Goal: Information Seeking & Learning: Learn about a topic

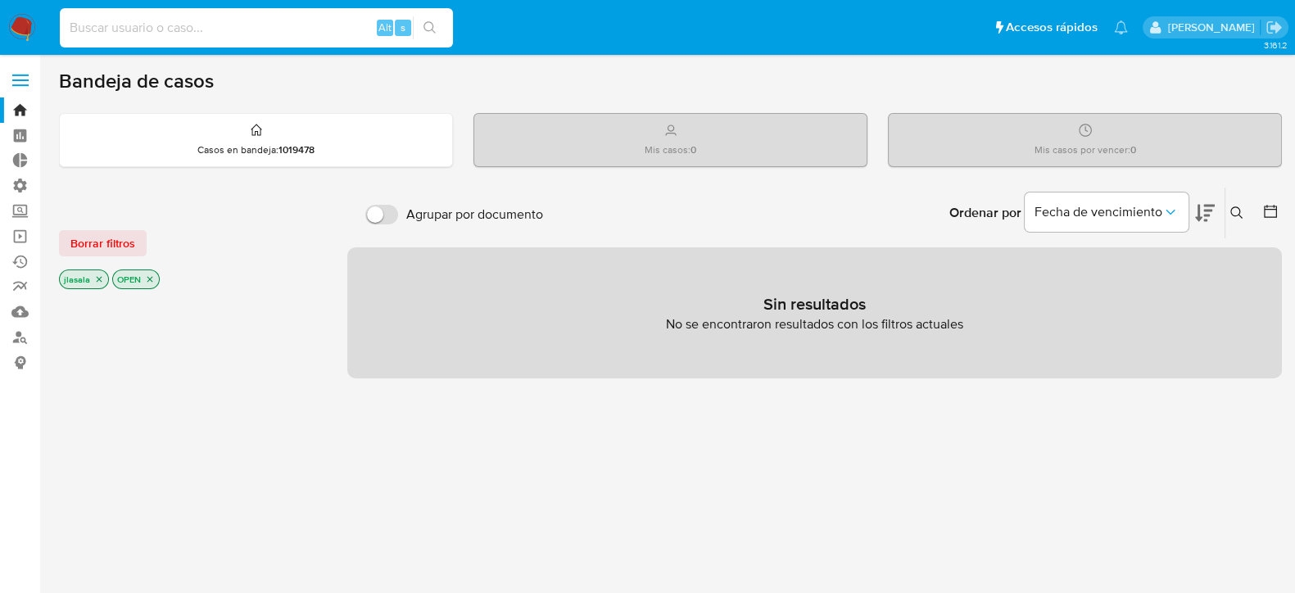
click at [211, 30] on input at bounding box center [256, 27] width 393 height 21
type input "lasalajuli"
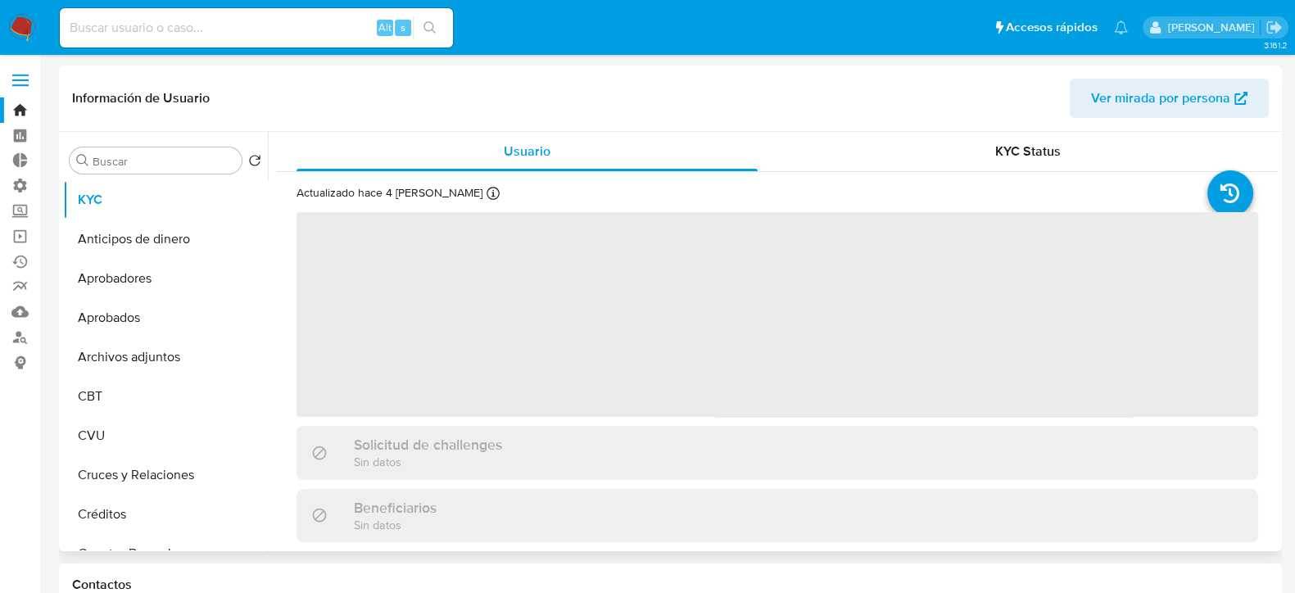
select select "10"
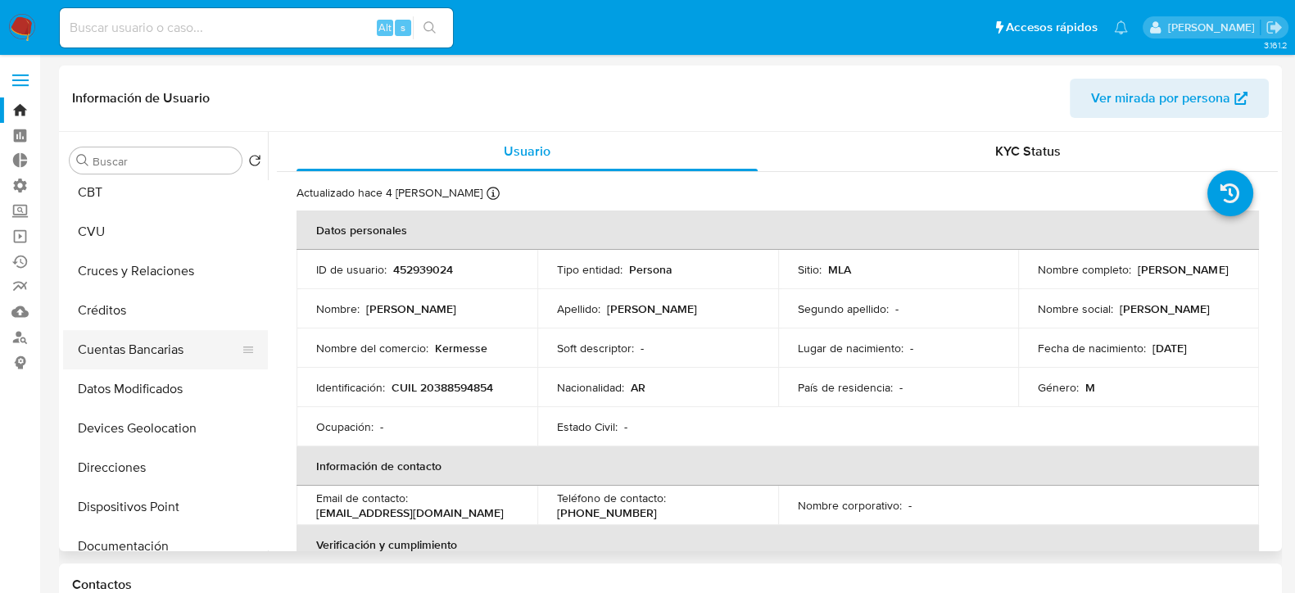
scroll to position [307, 0]
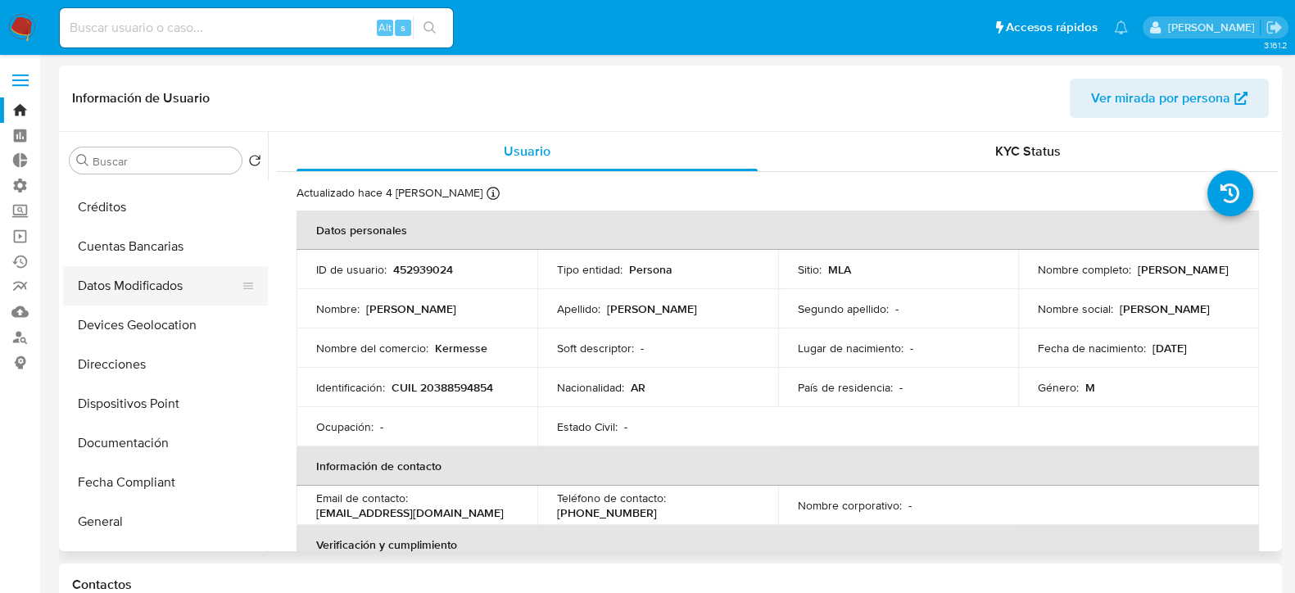
click at [160, 278] on button "Datos Modificados" at bounding box center [159, 285] width 192 height 39
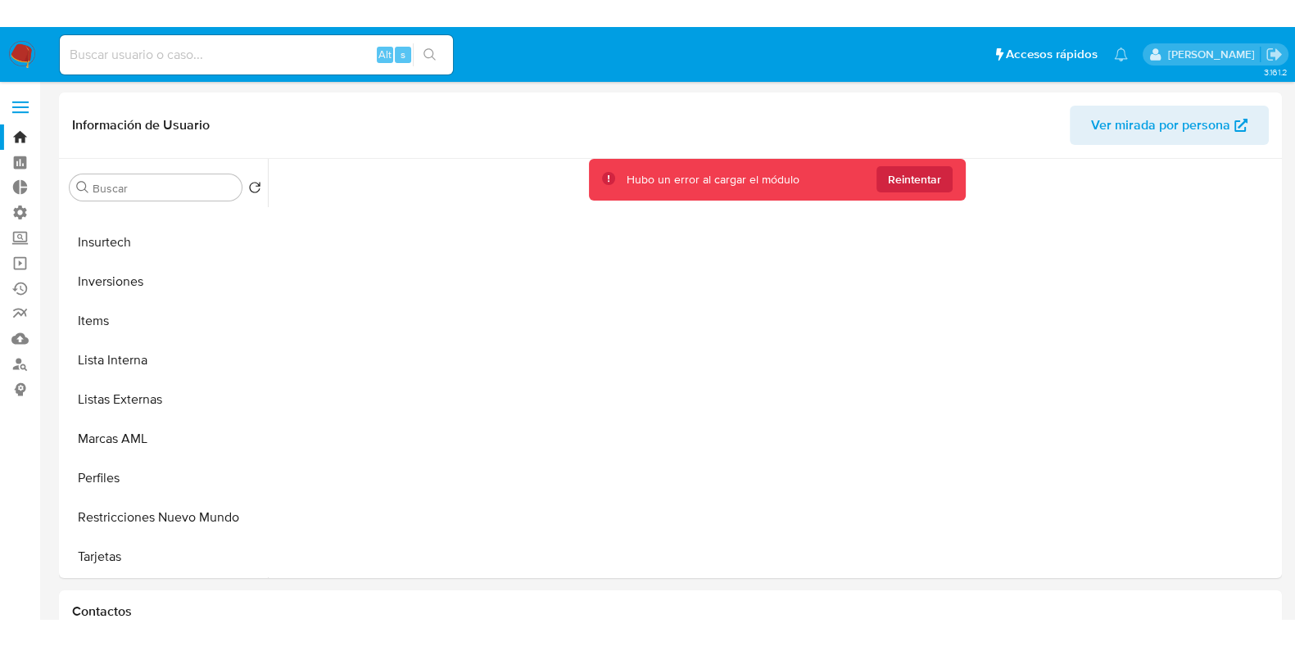
scroll to position [849, 0]
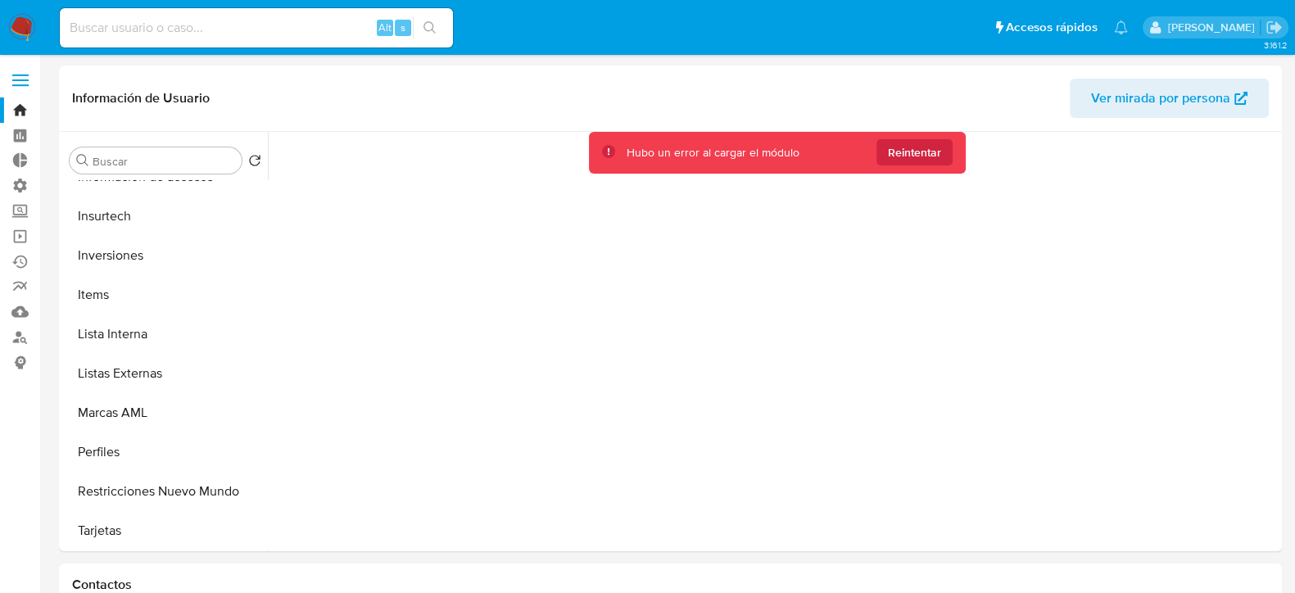
click at [1156, 107] on span "Ver mirada por persona" at bounding box center [1160, 98] width 139 height 39
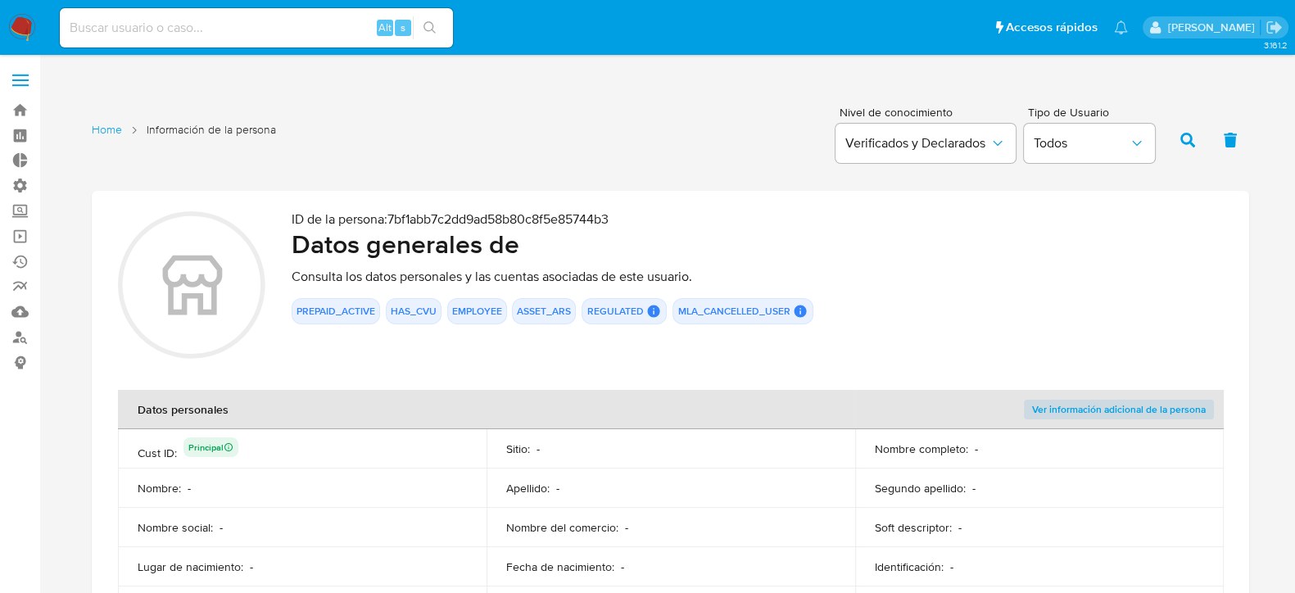
click at [11, 76] on label at bounding box center [20, 80] width 41 height 34
click at [0, 0] on input "checkbox" at bounding box center [0, 0] width 0 height 0
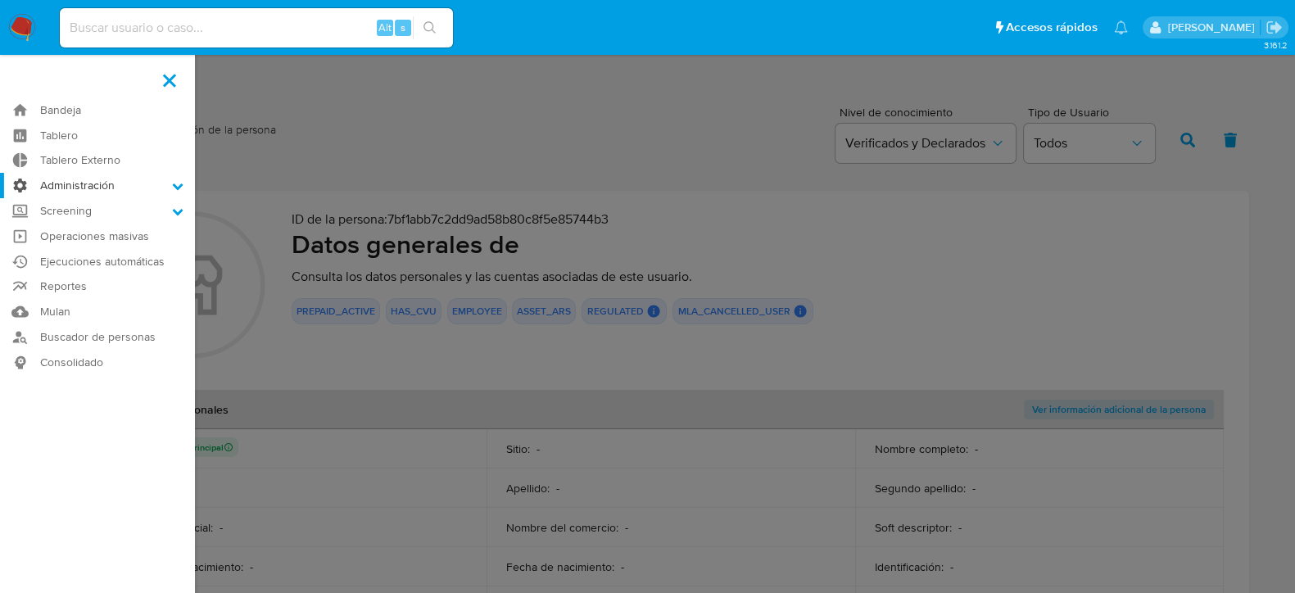
click at [105, 187] on label "Administración" at bounding box center [97, 185] width 195 height 25
click at [0, 0] on input "Administración" at bounding box center [0, 0] width 0 height 0
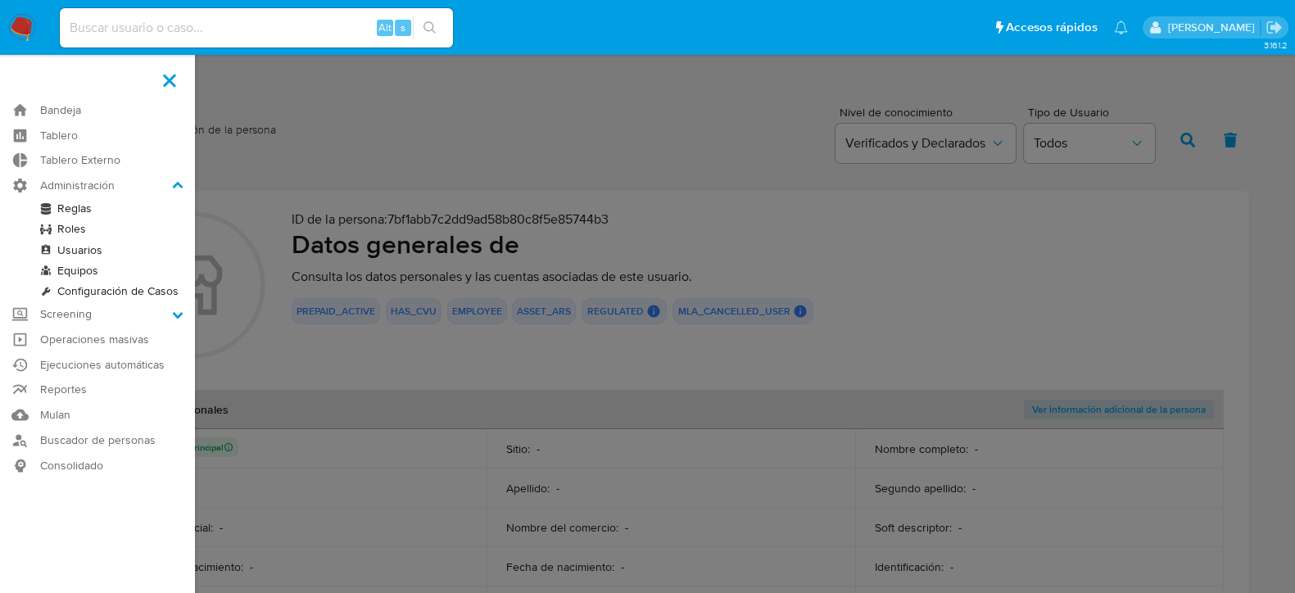
click at [103, 252] on link "Usuarios" at bounding box center [97, 250] width 195 height 20
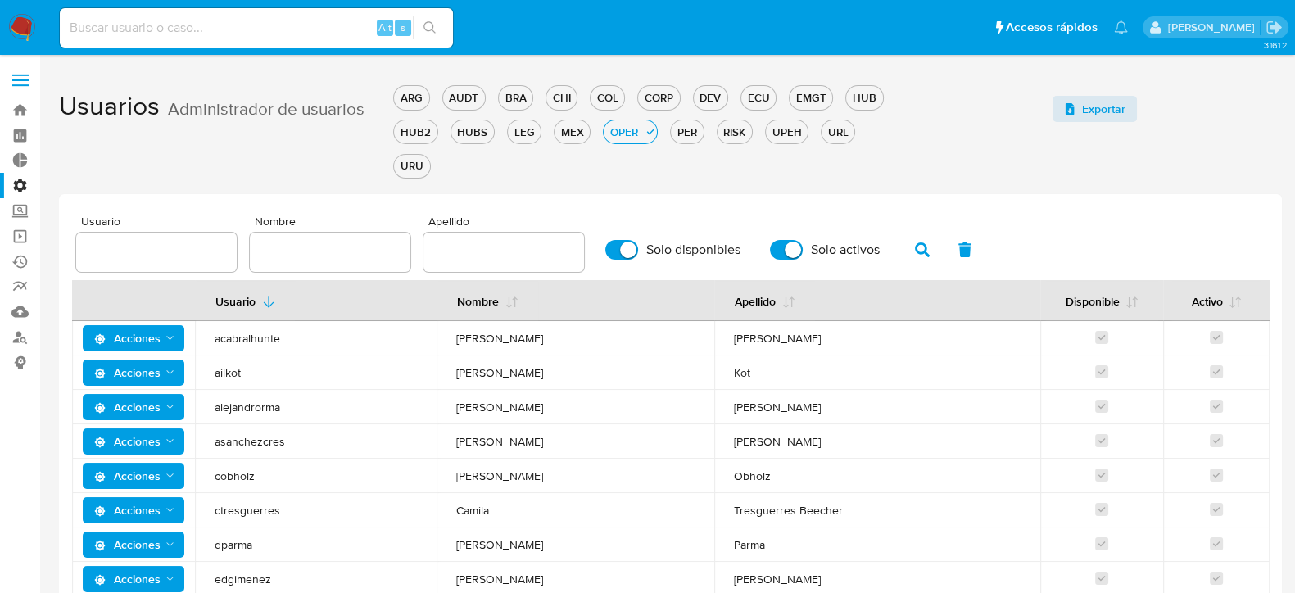
click at [22, 75] on span at bounding box center [20, 75] width 16 height 2
click at [0, 0] on input "checkbox" at bounding box center [0, 0] width 0 height 0
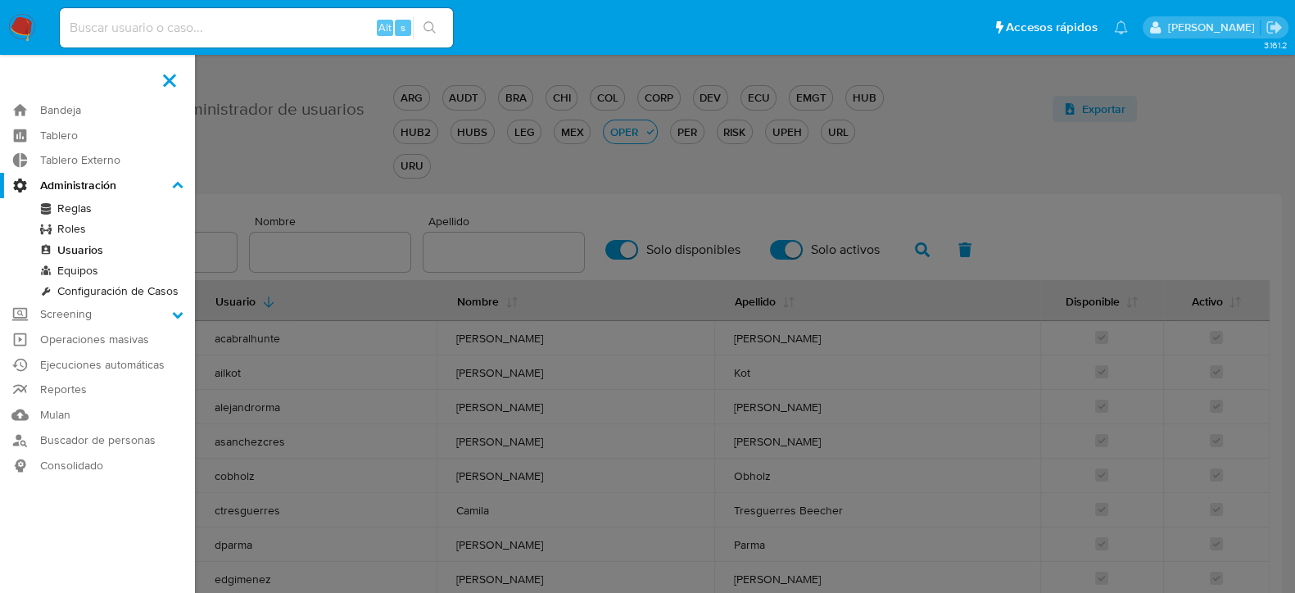
click at [323, 159] on label at bounding box center [647, 296] width 1295 height 593
click at [0, 0] on input "checkbox" at bounding box center [0, 0] width 0 height 0
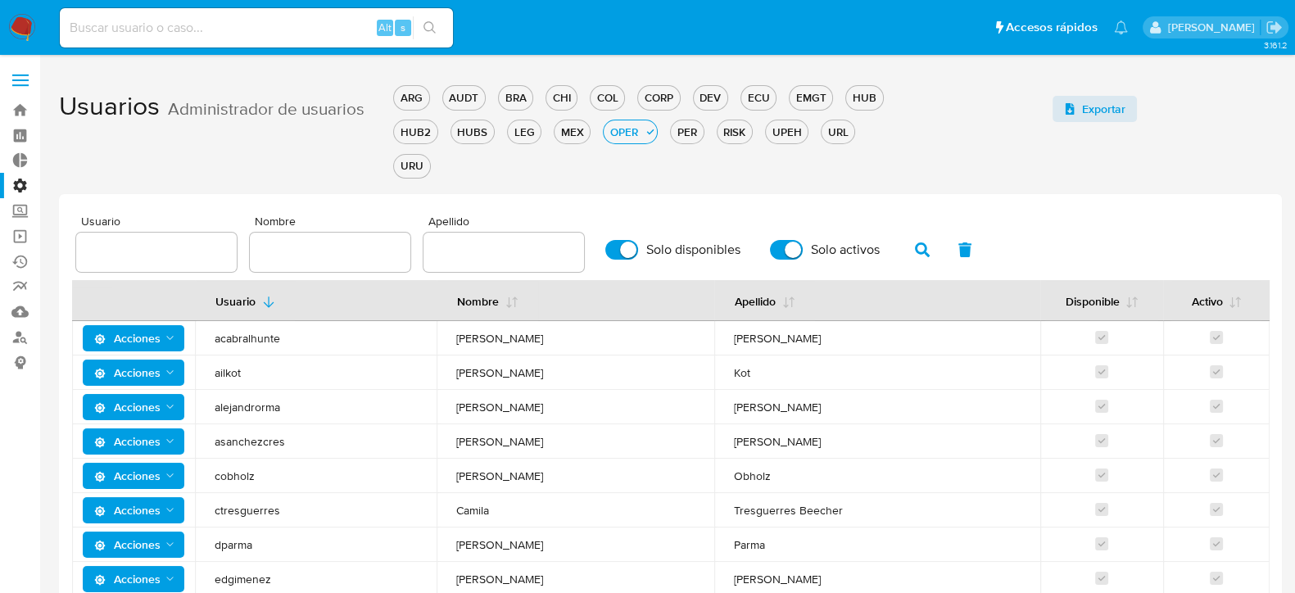
click at [179, 26] on input at bounding box center [256, 27] width 393 height 21
type input "lasalajuli"
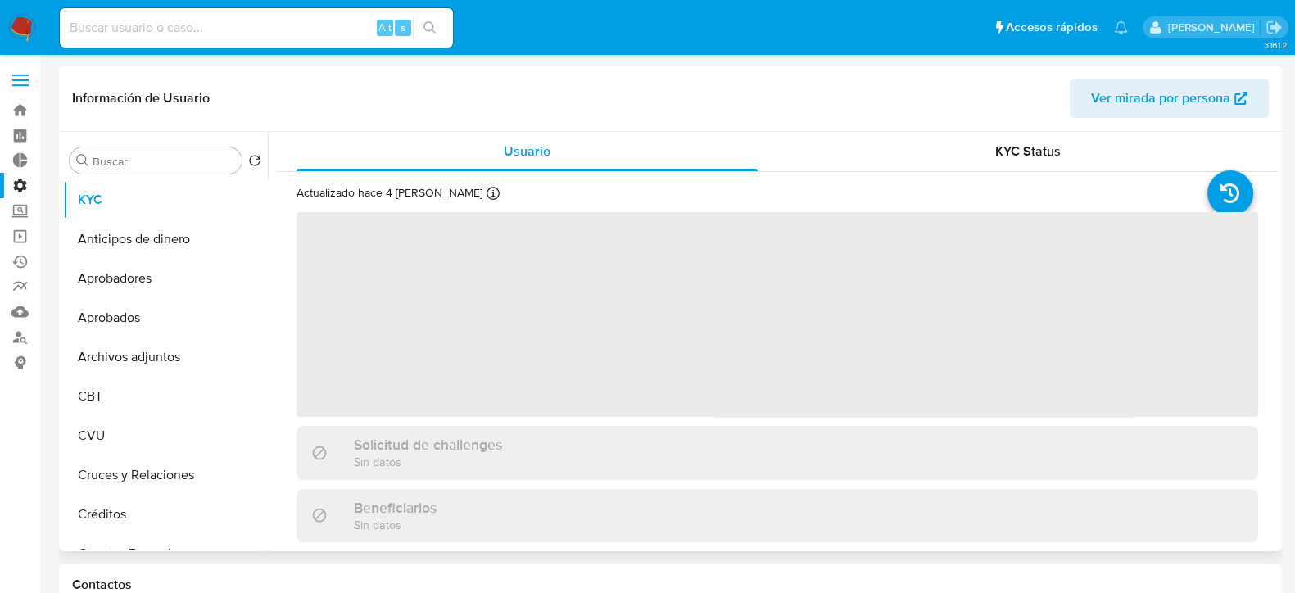
click at [1150, 93] on span "Ver mirada por persona" at bounding box center [1160, 98] width 139 height 39
select select "10"
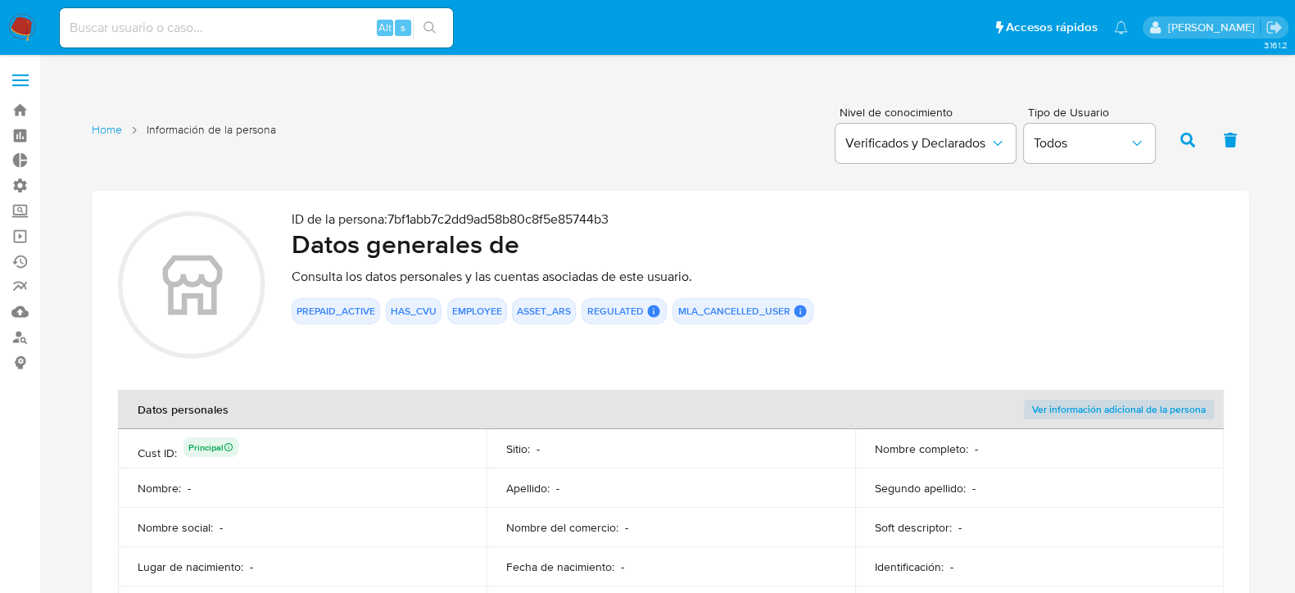
click at [17, 68] on label at bounding box center [20, 80] width 41 height 34
click at [0, 0] on input "checkbox" at bounding box center [0, 0] width 0 height 0
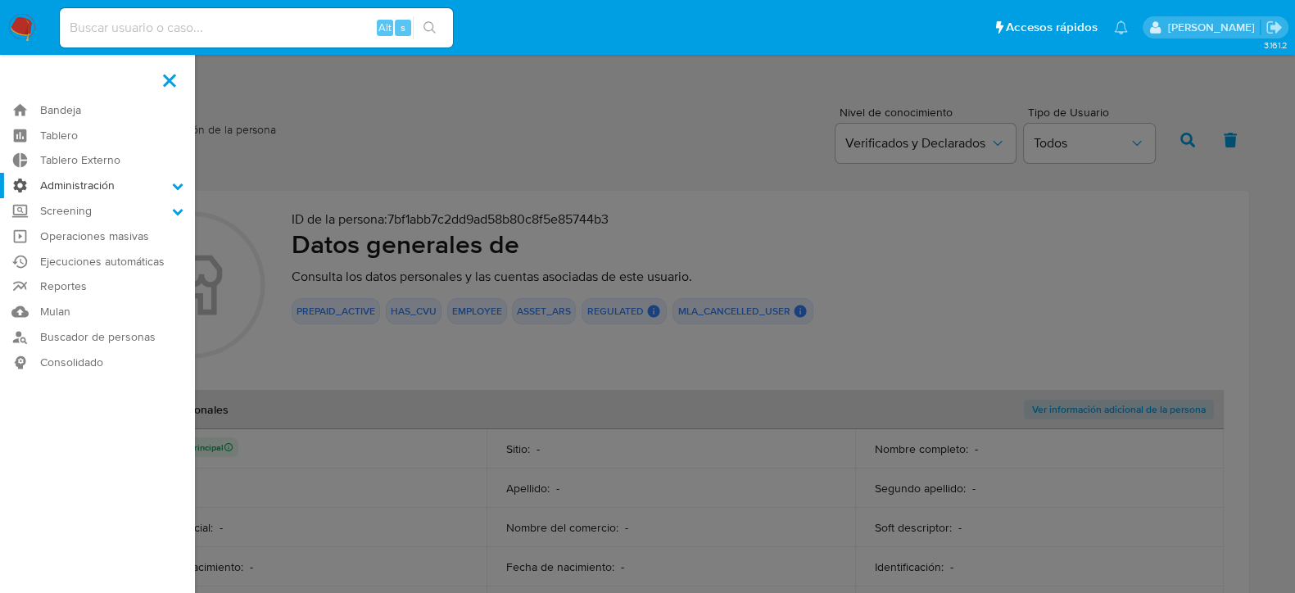
click at [136, 182] on label "Administración" at bounding box center [97, 185] width 195 height 25
click at [0, 0] on input "Administración" at bounding box center [0, 0] width 0 height 0
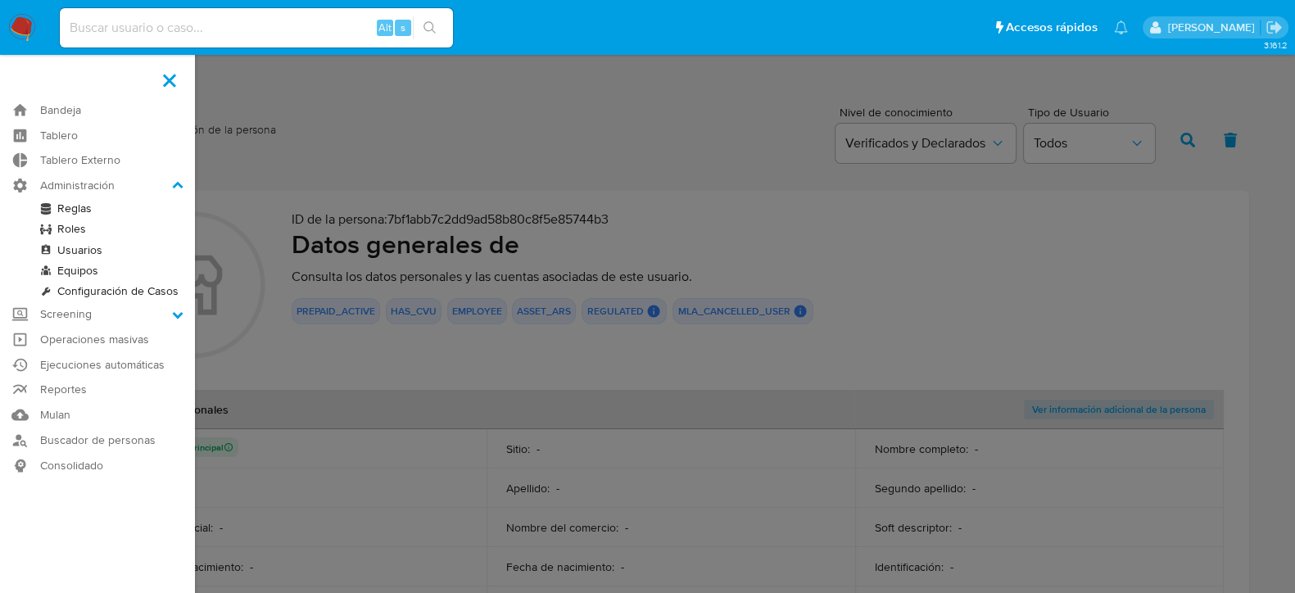
click at [88, 250] on link "Usuarios" at bounding box center [97, 250] width 195 height 20
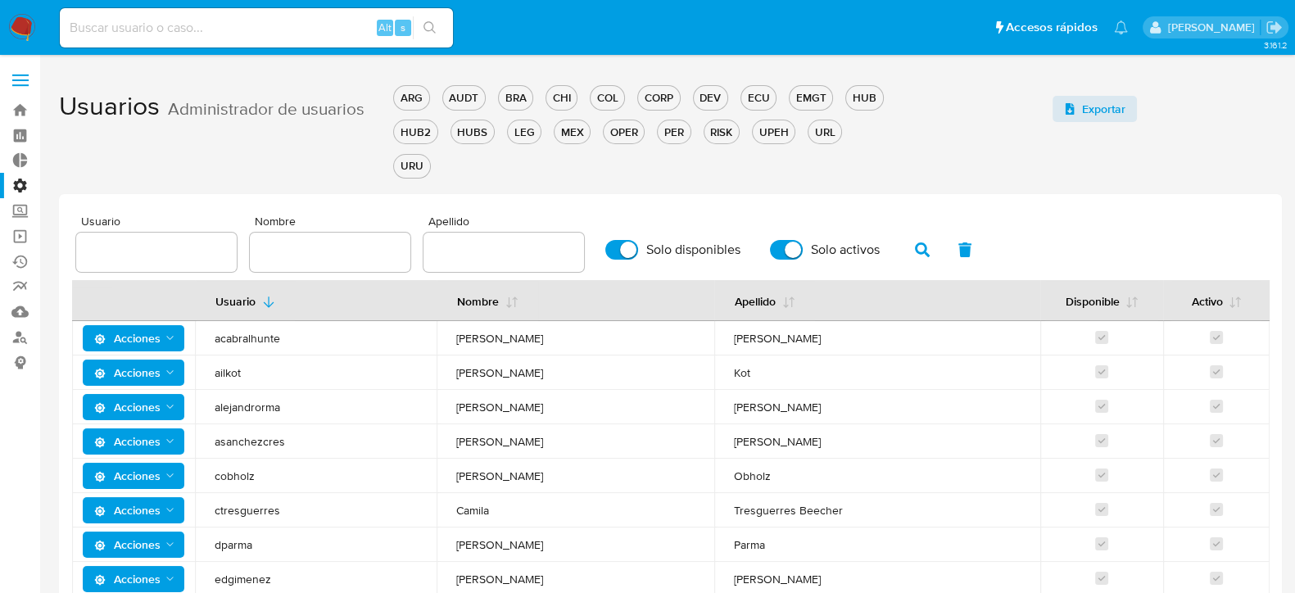
click at [183, 242] on input "text" at bounding box center [156, 252] width 161 height 21
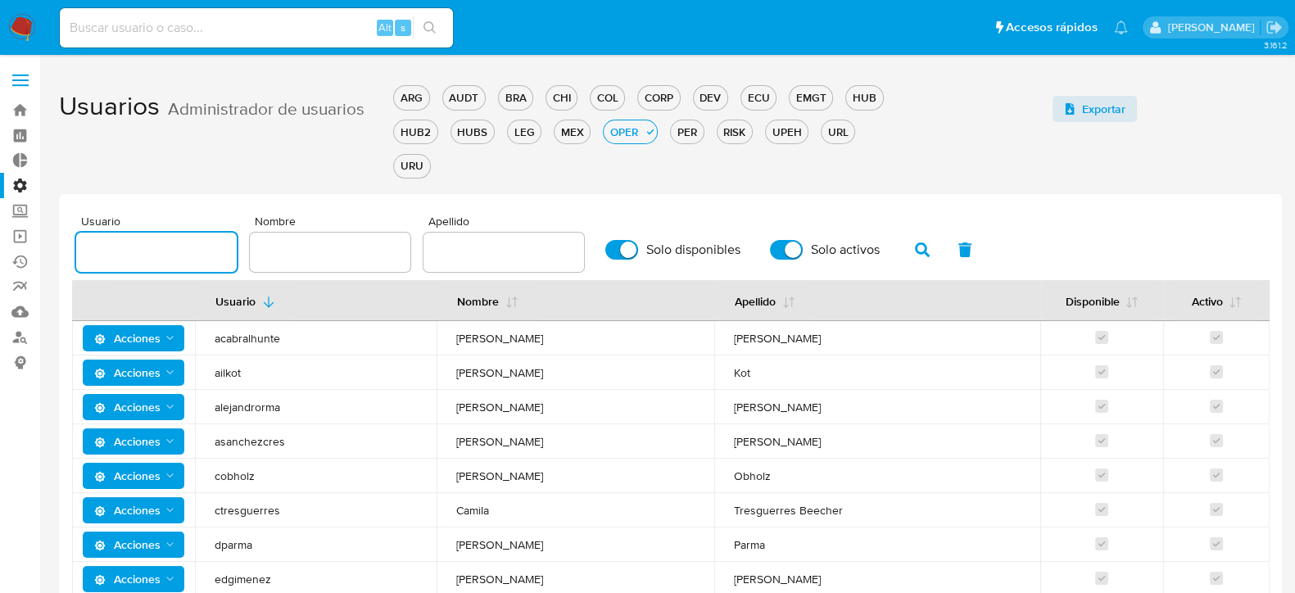
click at [95, 250] on input "text" at bounding box center [156, 252] width 161 height 21
type input "l"
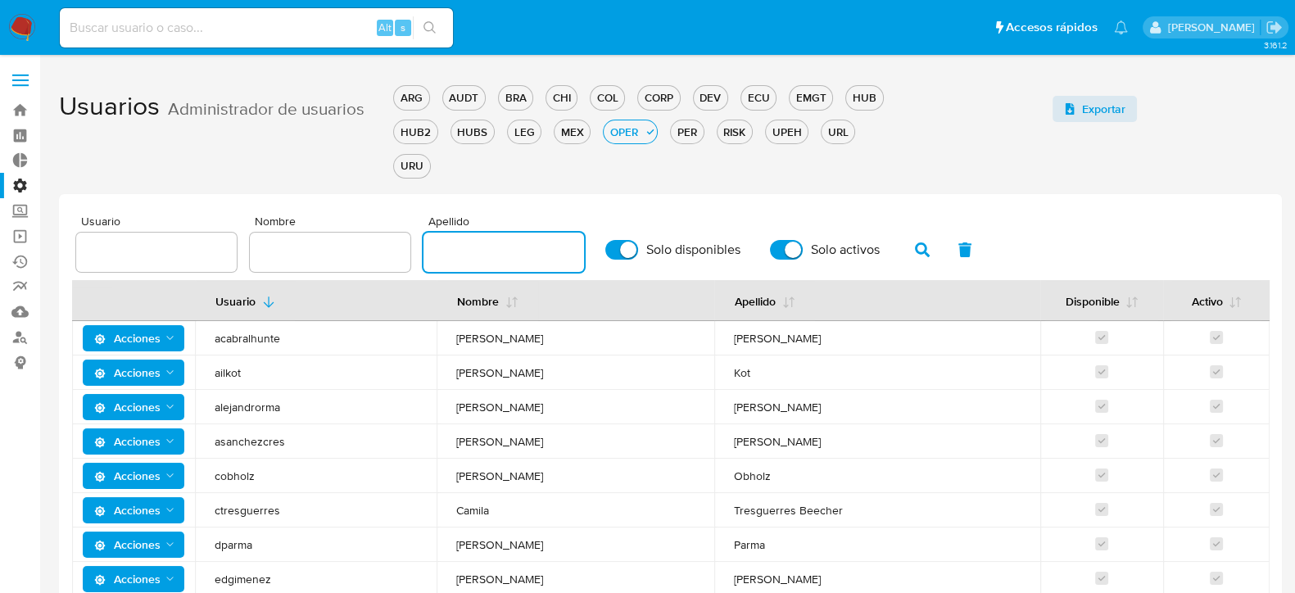
click at [455, 252] on input "text" at bounding box center [504, 252] width 161 height 21
type input "lasala"
click at [903, 246] on button "button" at bounding box center [922, 249] width 43 height 39
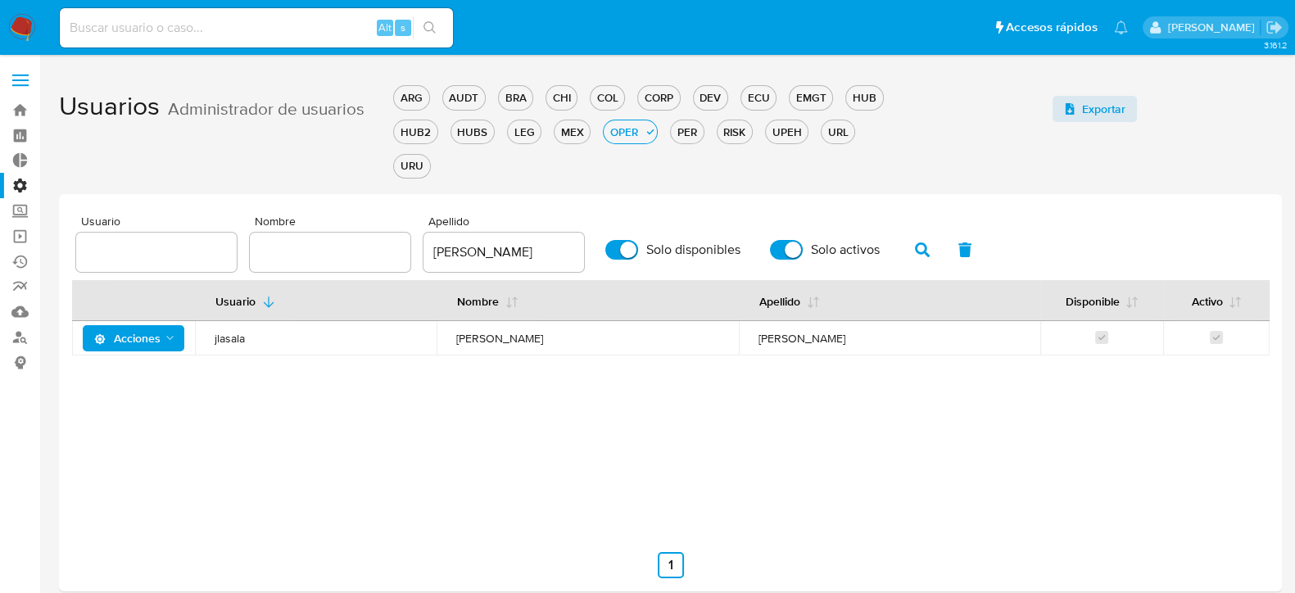
click at [237, 336] on span "jlasala" at bounding box center [316, 338] width 202 height 15
click at [20, 75] on span at bounding box center [20, 75] width 16 height 2
click at [0, 0] on input "checkbox" at bounding box center [0, 0] width 0 height 0
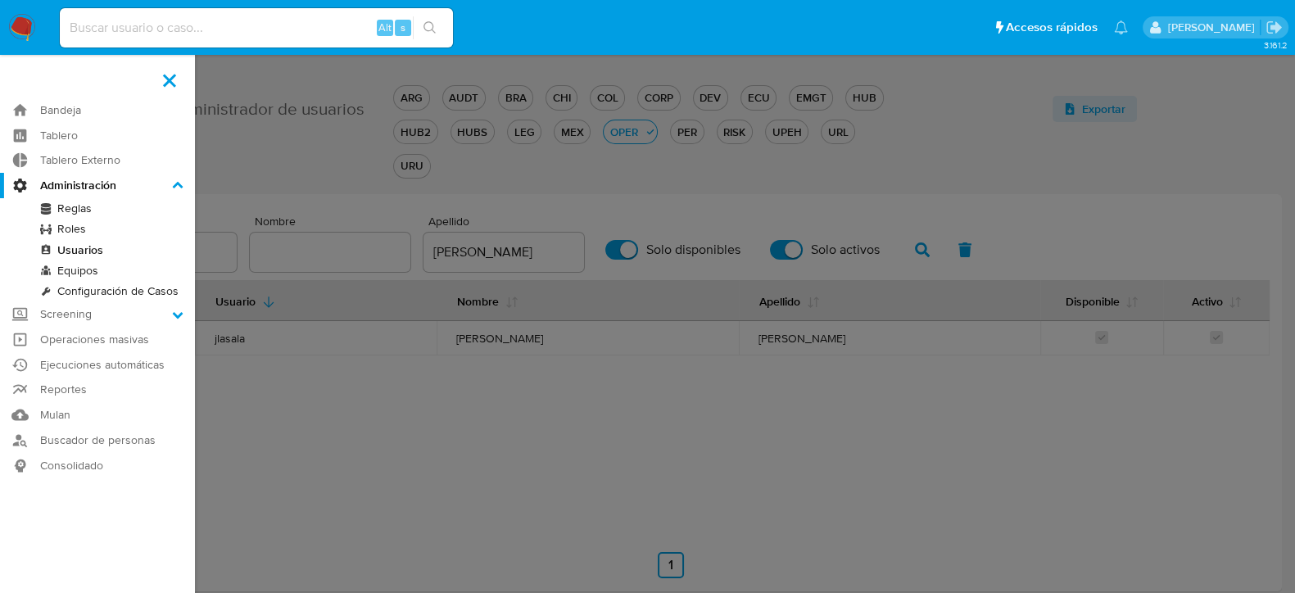
click at [324, 85] on label at bounding box center [647, 296] width 1295 height 593
click at [0, 0] on input "checkbox" at bounding box center [0, 0] width 0 height 0
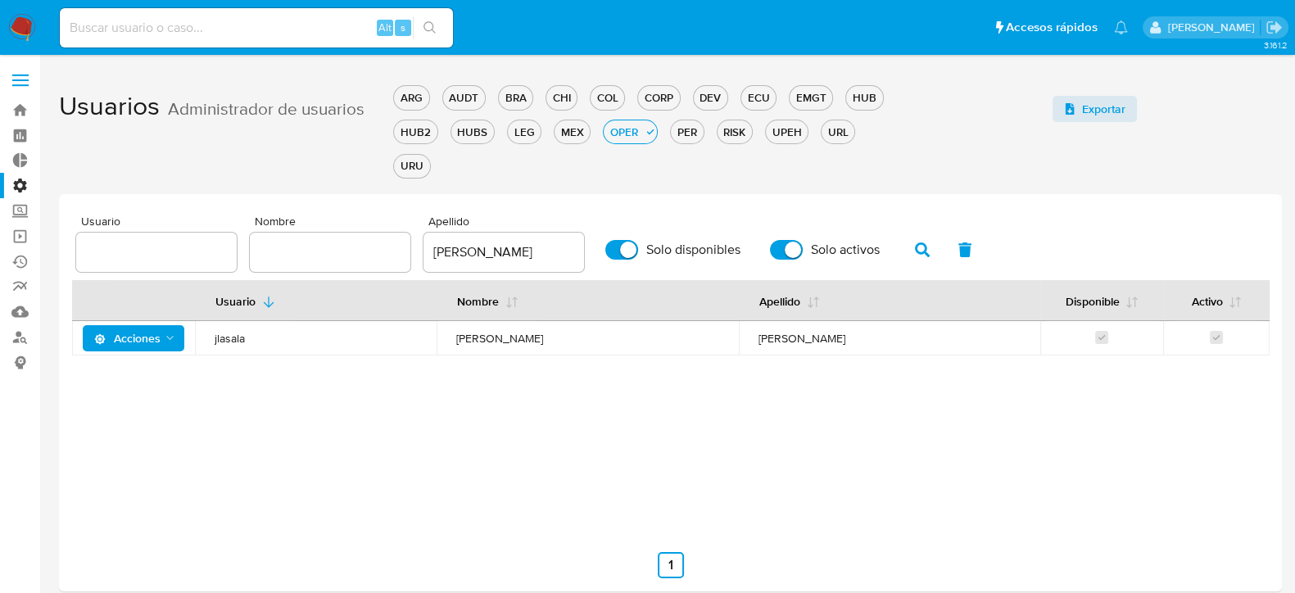
click at [272, 29] on input at bounding box center [256, 27] width 393 height 21
type input "fravega"
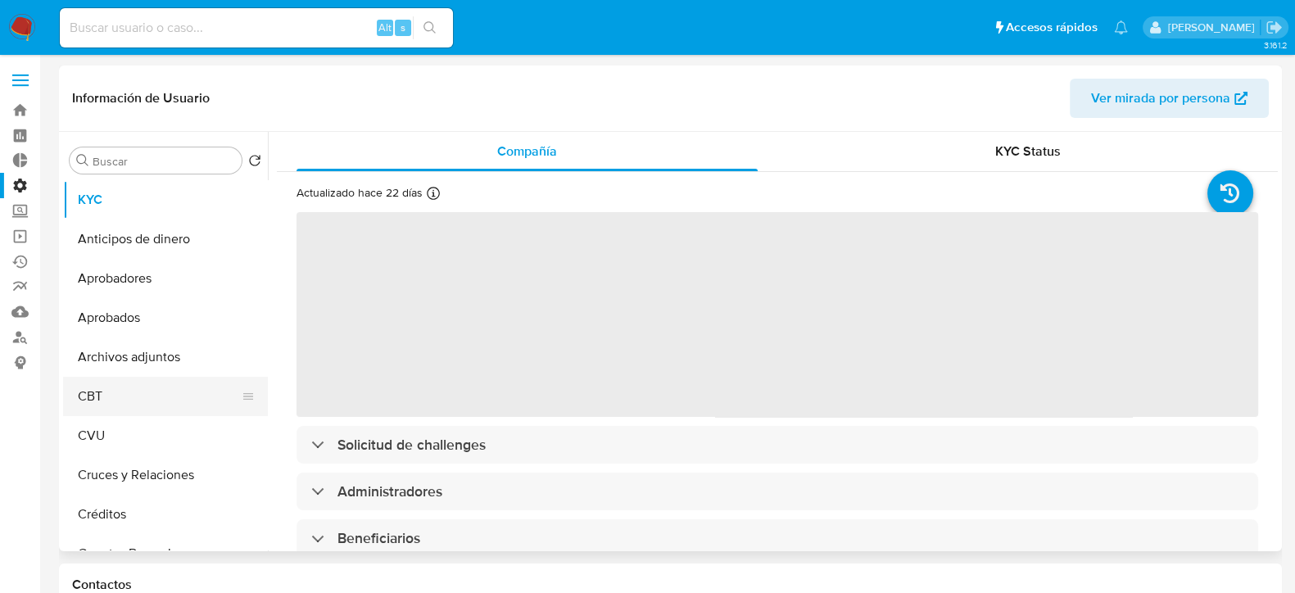
select select "10"
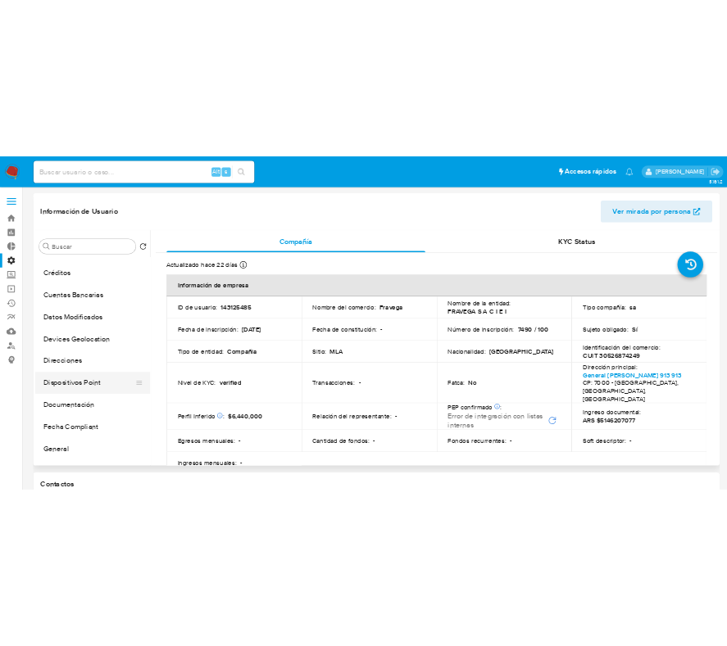
scroll to position [306, 0]
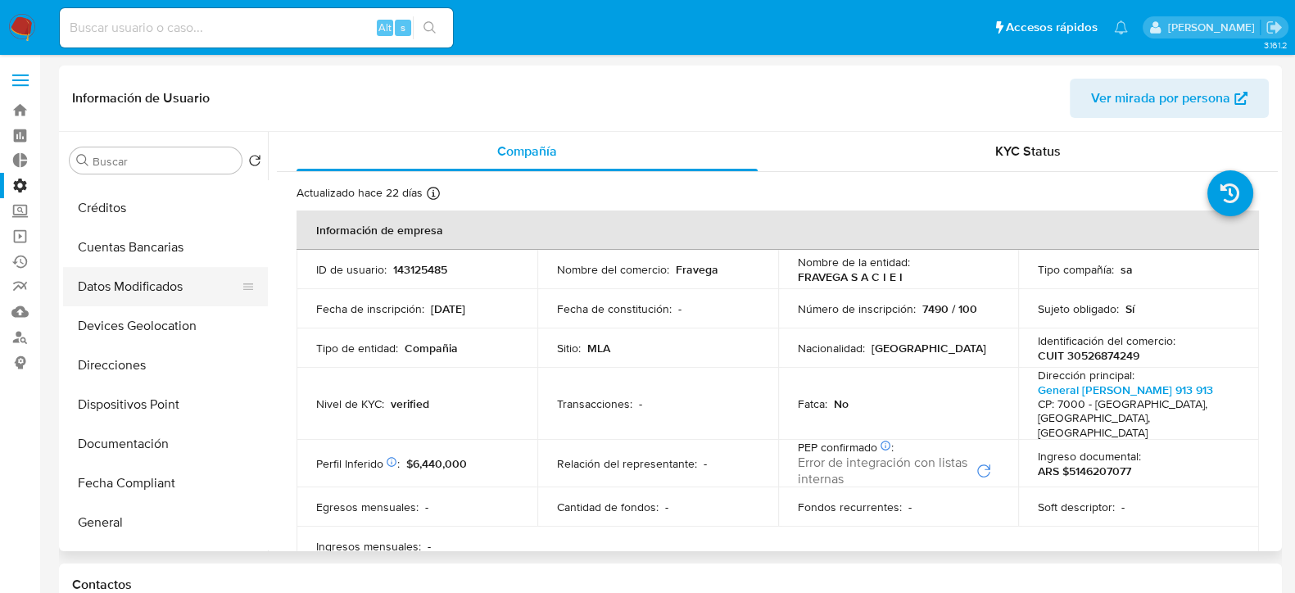
click at [147, 283] on button "Datos Modificados" at bounding box center [159, 286] width 192 height 39
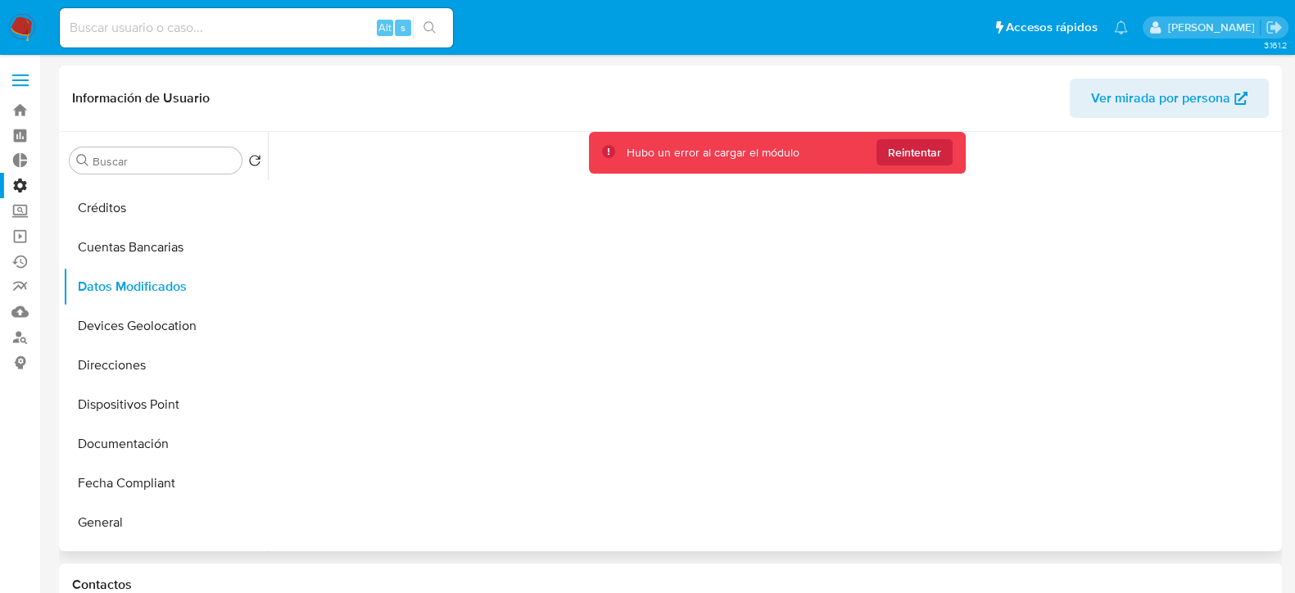
click at [1172, 98] on span "Ver mirada por persona" at bounding box center [1160, 98] width 139 height 39
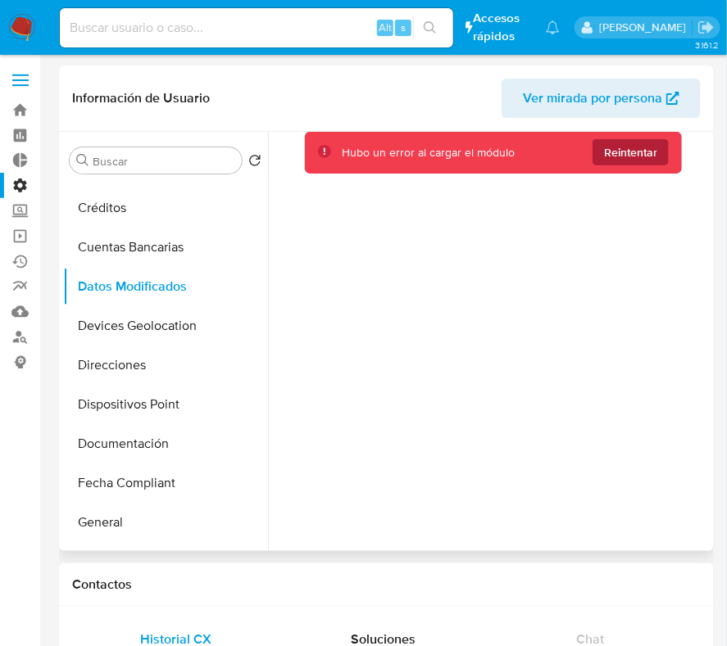
click at [619, 146] on span "Reintentar" at bounding box center [630, 152] width 53 height 26
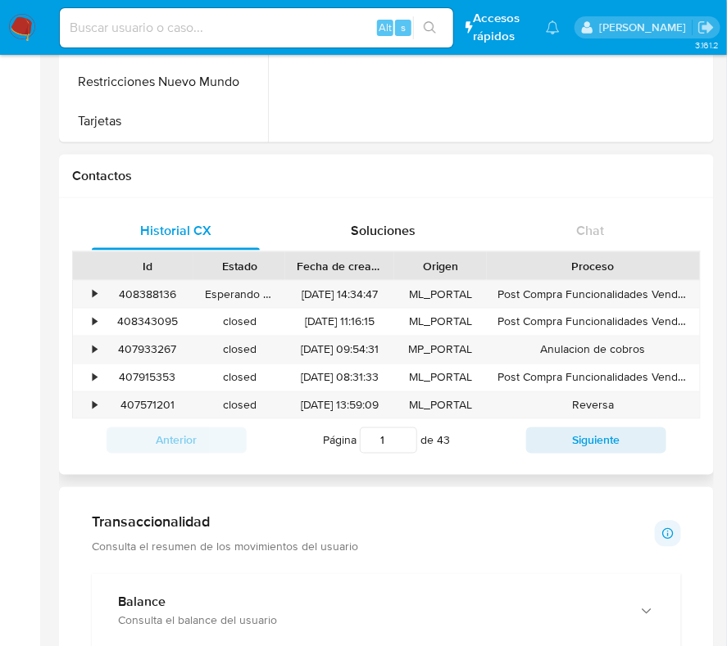
scroll to position [0, 0]
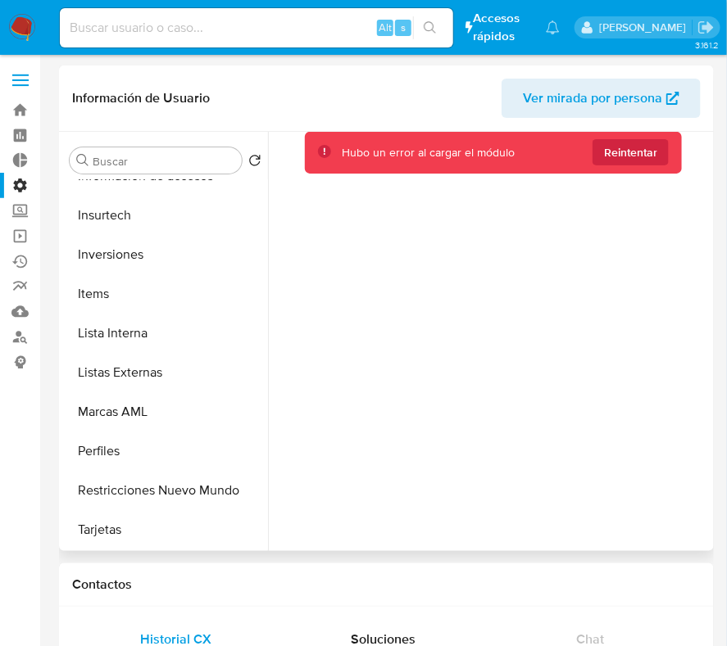
click at [566, 100] on span "Ver mirada por persona" at bounding box center [592, 98] width 139 height 39
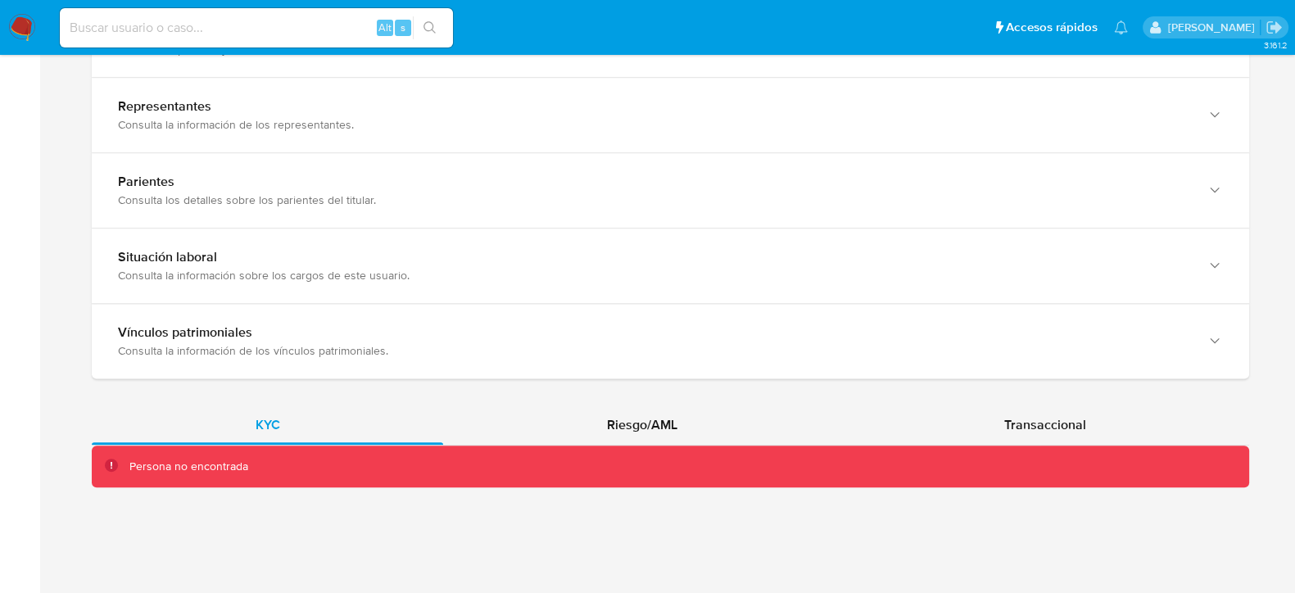
scroll to position [1093, 0]
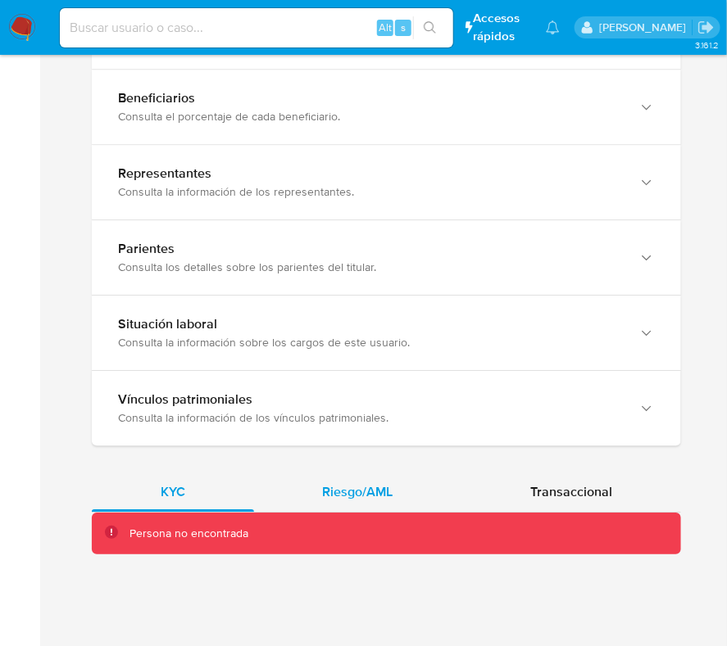
scroll to position [1132, 0]
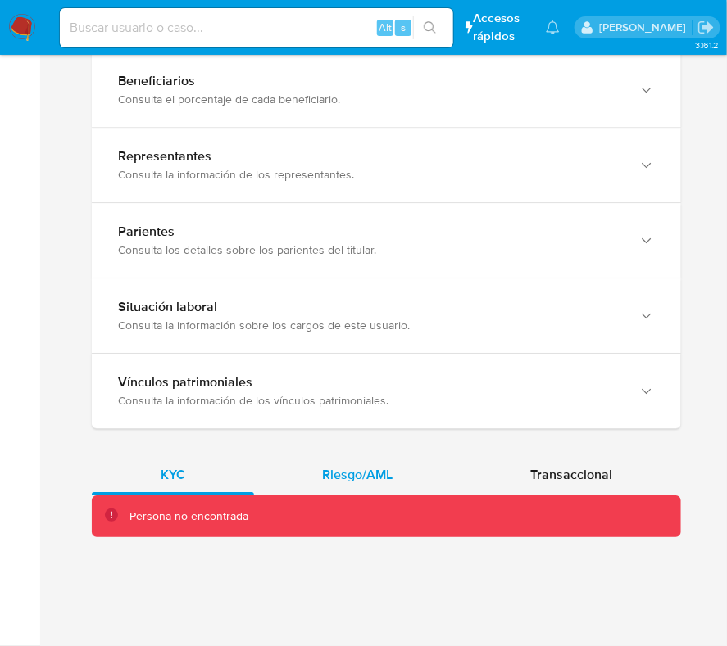
click at [345, 475] on span "Riesgo/AML" at bounding box center [358, 474] width 70 height 19
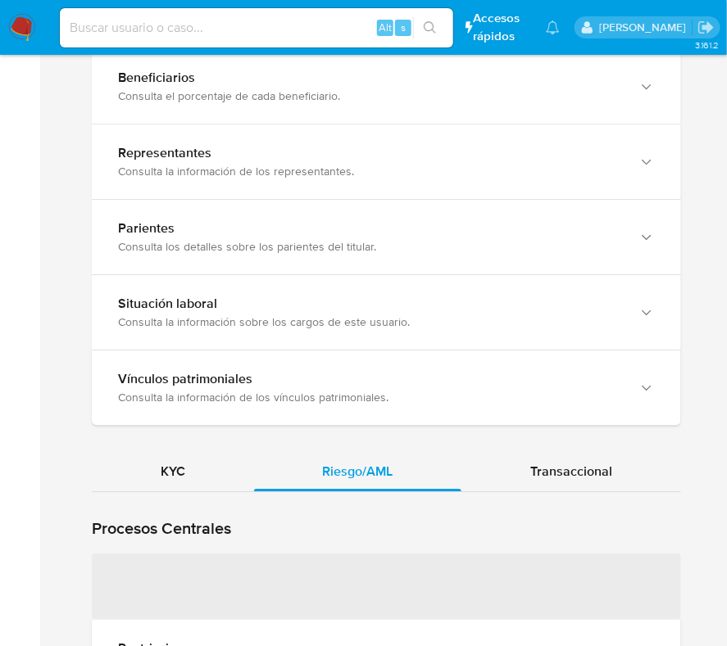
scroll to position [1337, 0]
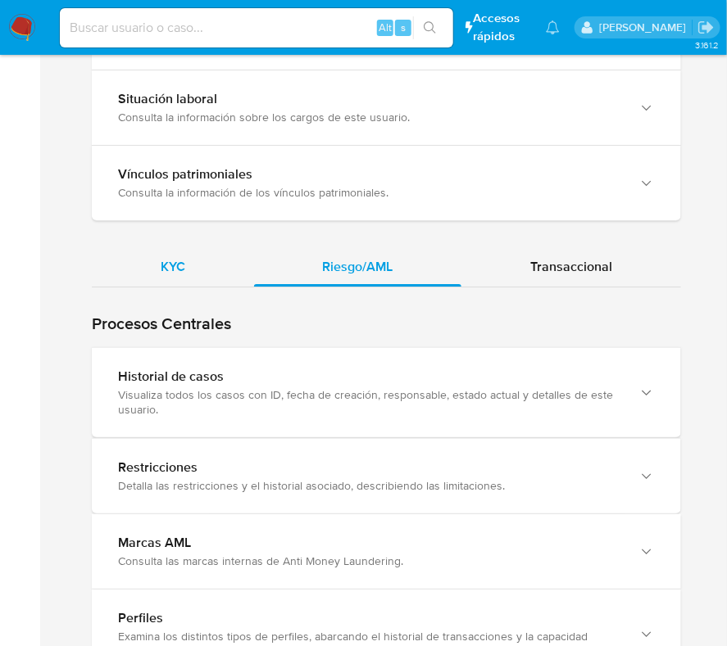
click at [180, 276] on span "KYC" at bounding box center [173, 266] width 25 height 19
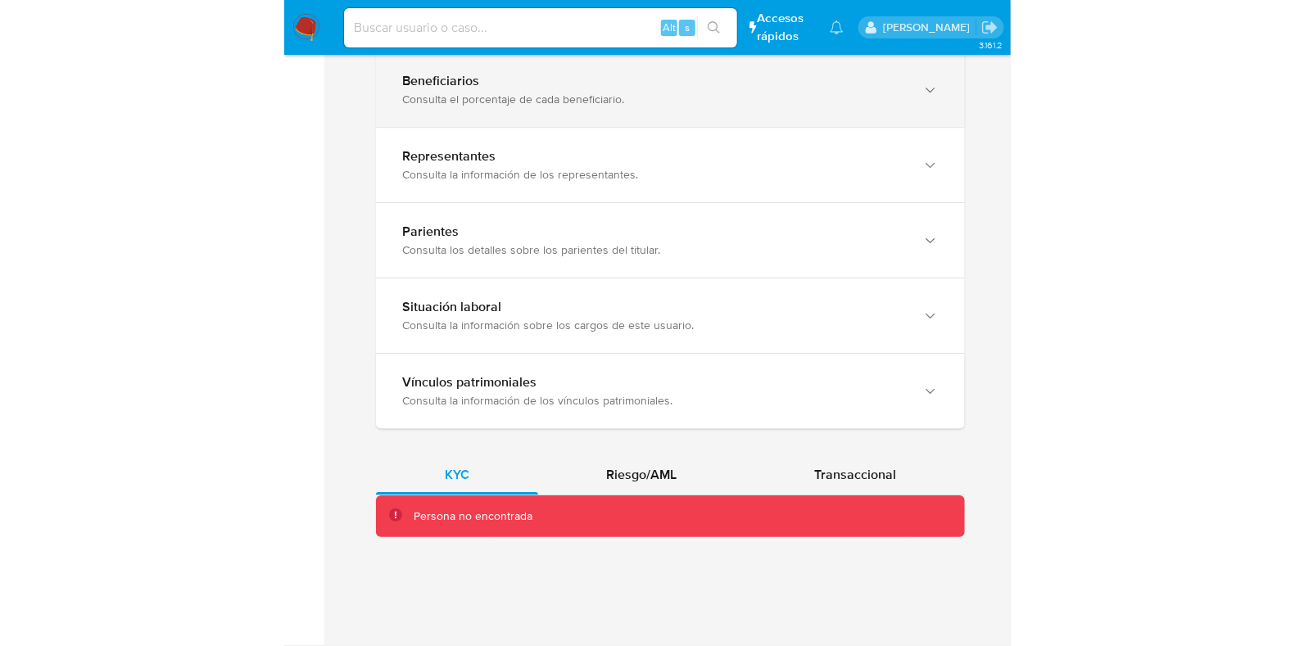
scroll to position [1040, 0]
